Goal: Transaction & Acquisition: Book appointment/travel/reservation

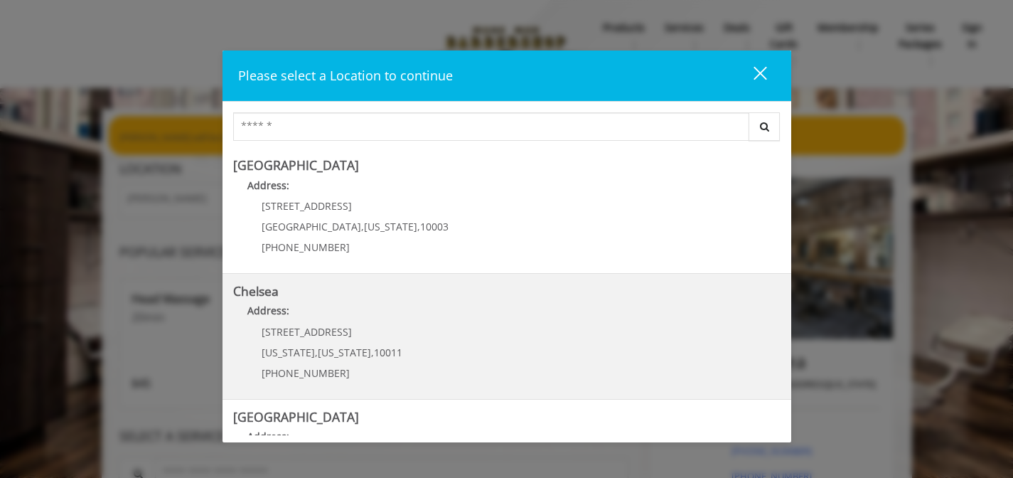
click at [620, 345] on link "Chelsea Address: [STREET_ADDRESS][US_STATE][US_STATE] (917) 639-3902" at bounding box center [506, 336] width 547 height 104
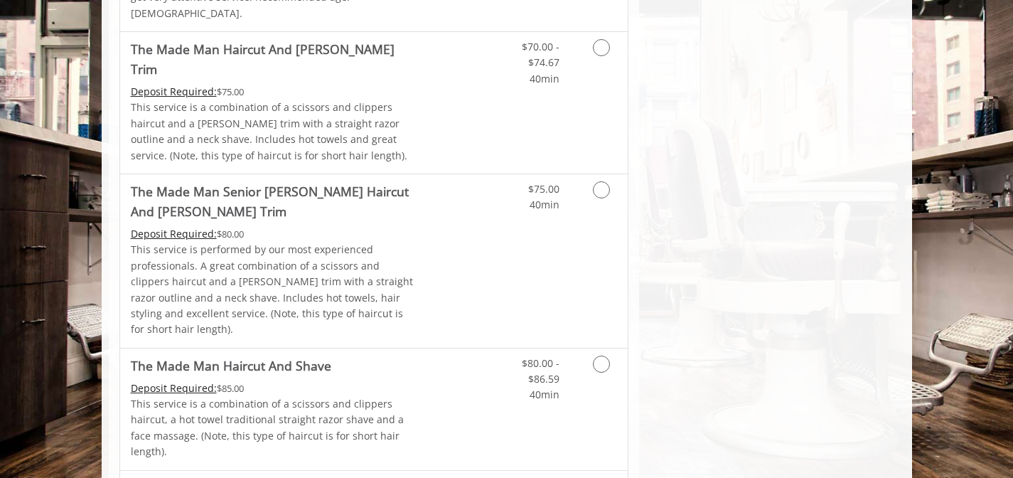
scroll to position [1248, 0]
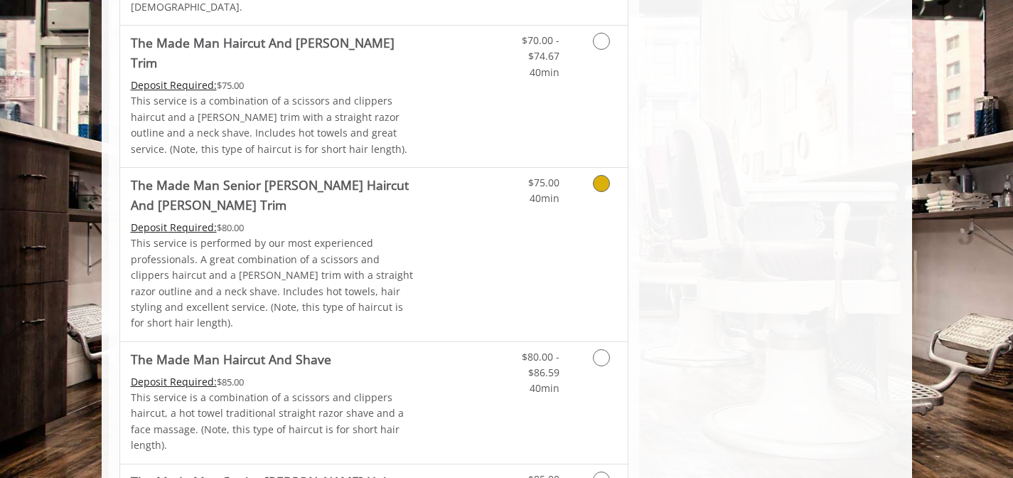
click at [607, 192] on icon "Grooming services" at bounding box center [601, 183] width 17 height 17
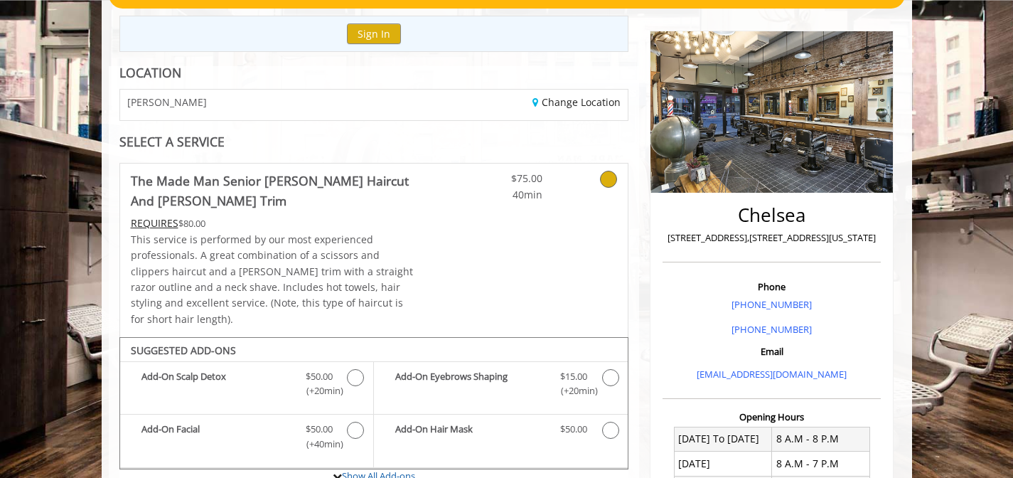
scroll to position [145, 0]
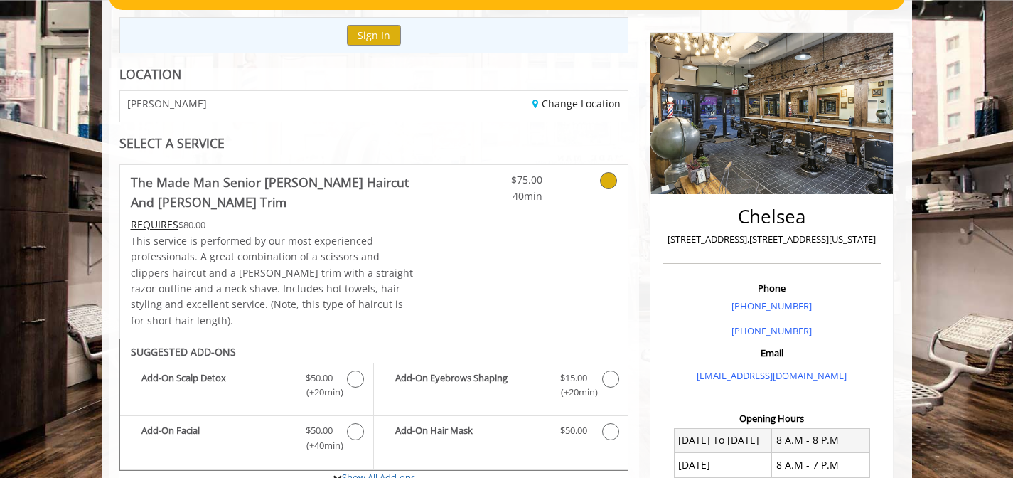
click at [468, 243] on div "$75.00 40min" at bounding box center [543, 251] width 169 height 173
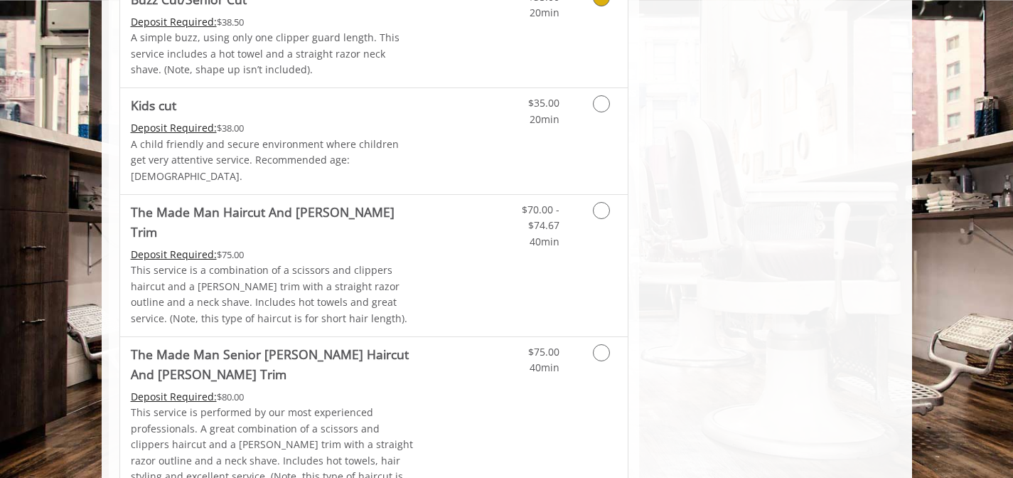
scroll to position [1081, 0]
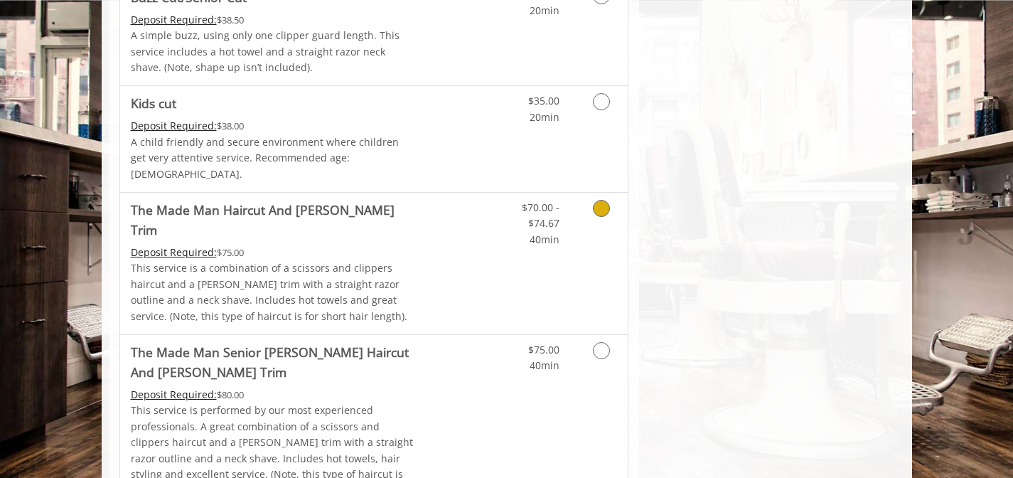
click at [603, 217] on icon "Grooming services" at bounding box center [601, 208] width 17 height 17
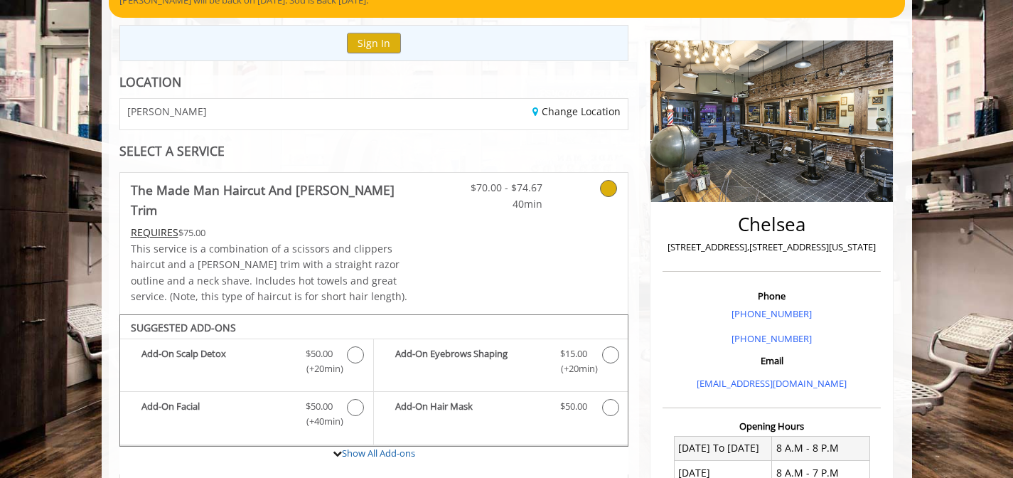
scroll to position [0, 0]
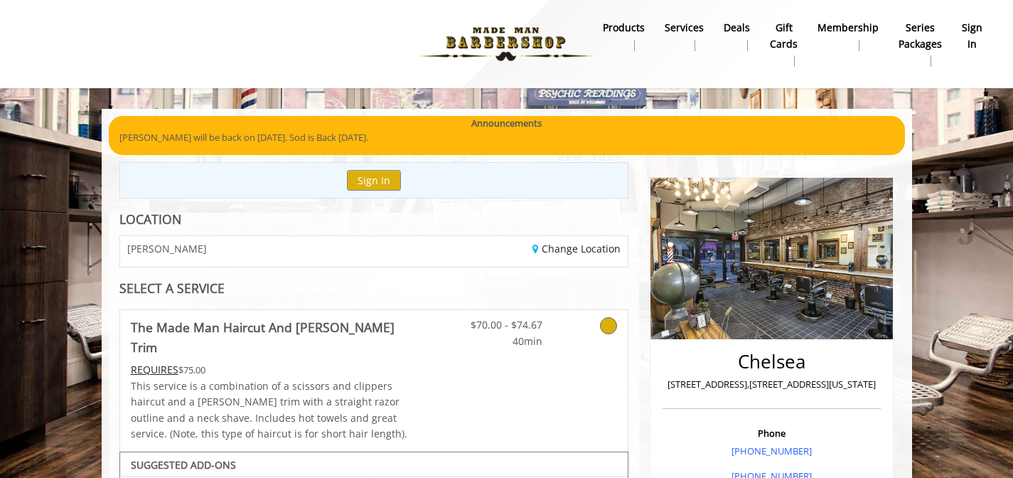
click at [606, 141] on p "[PERSON_NAME] will be back on [DATE]. Sod is Back [DATE]." at bounding box center [506, 137] width 775 height 15
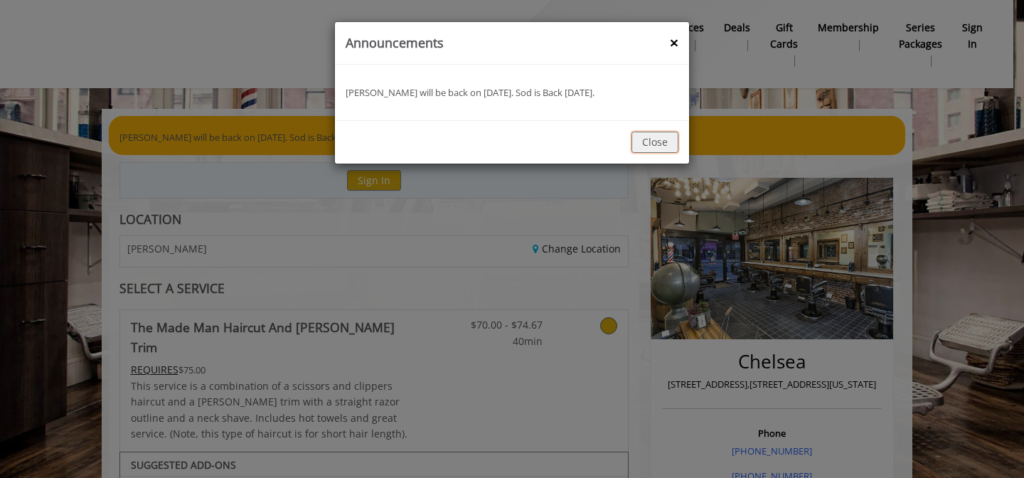
click at [654, 148] on button "Close" at bounding box center [654, 142] width 47 height 21
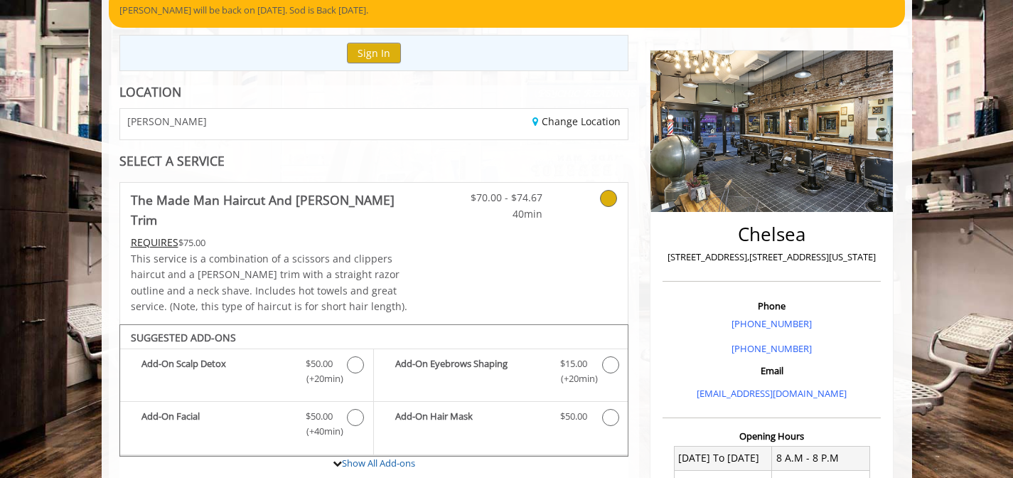
scroll to position [130, 0]
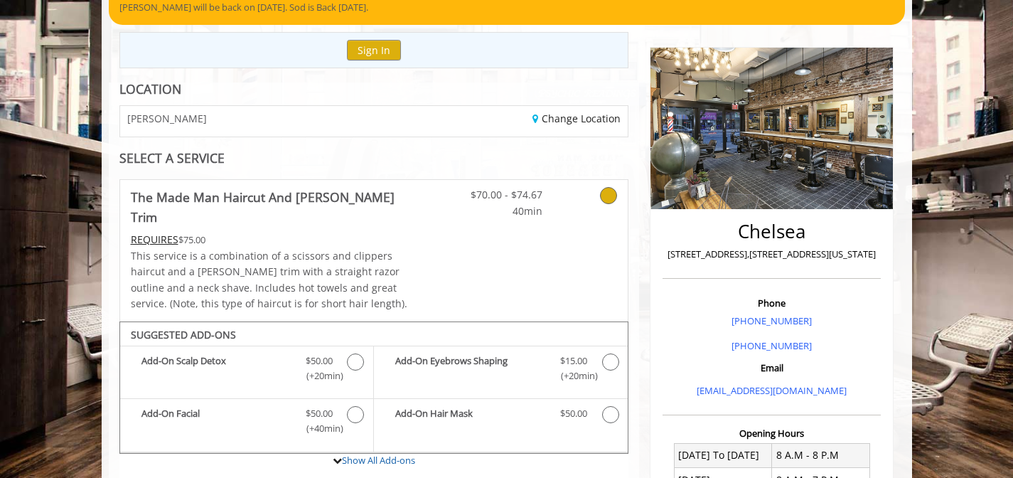
click at [476, 267] on div "$70.00 - $74.67 40min" at bounding box center [543, 250] width 169 height 141
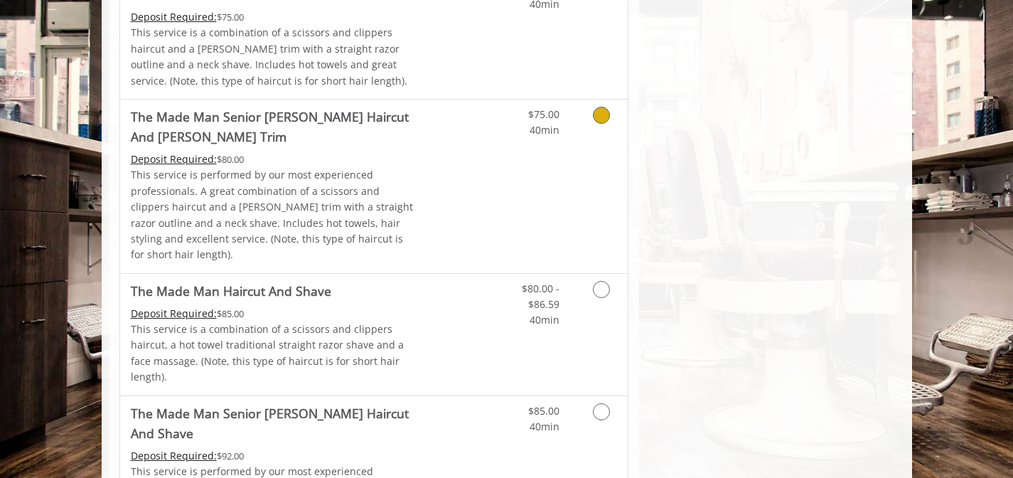
scroll to position [1321, 0]
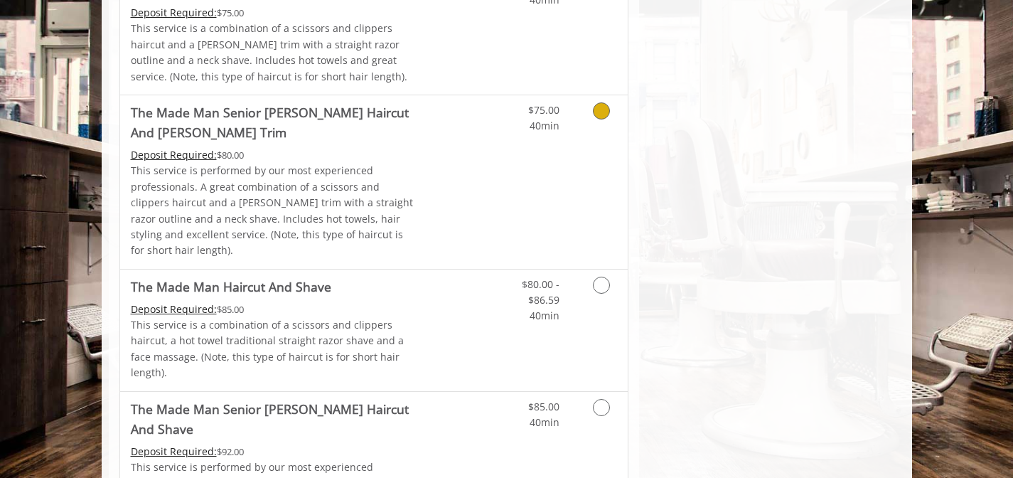
click at [603, 119] on icon "Grooming services" at bounding box center [601, 110] width 17 height 17
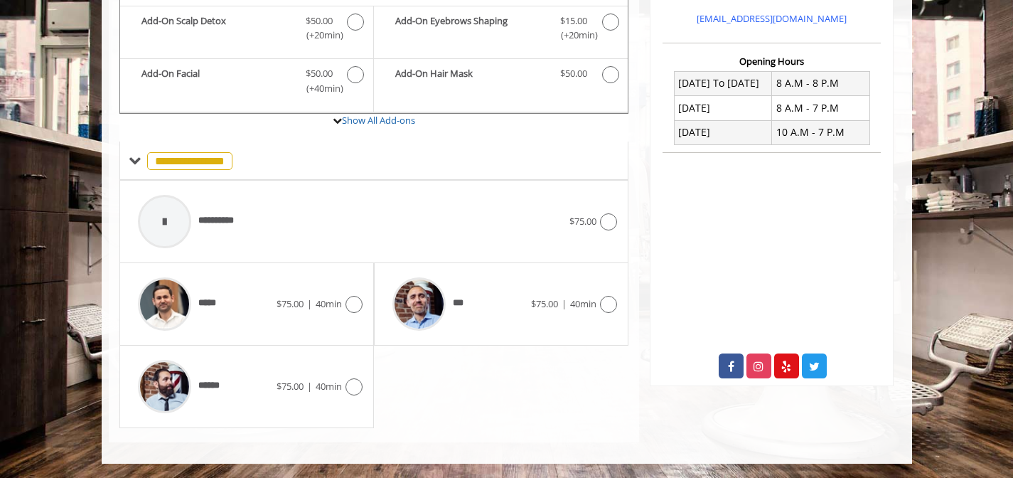
scroll to position [510, 0]
